Goal: Task Accomplishment & Management: Manage account settings

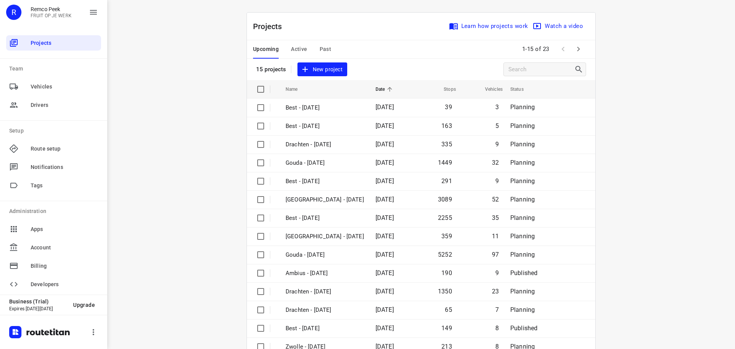
click at [298, 49] on span "Active" at bounding box center [299, 49] width 16 height 10
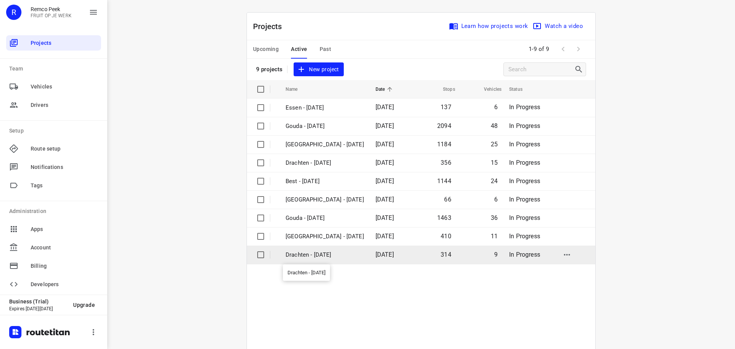
click at [303, 258] on p "Drachten - [DATE]" at bounding box center [325, 254] width 78 height 9
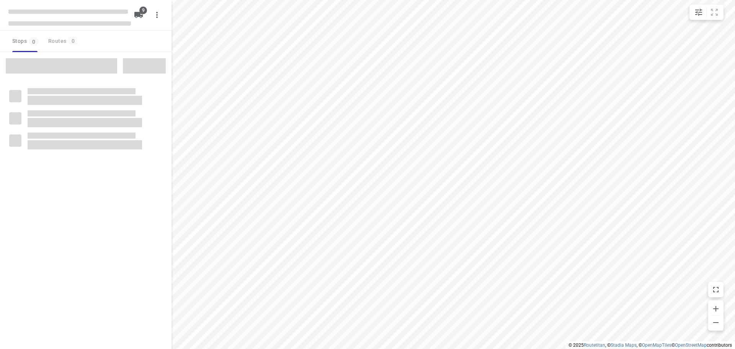
checkbox input "true"
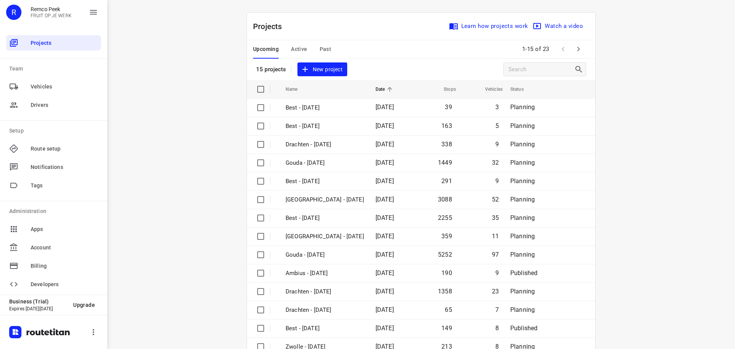
click at [296, 47] on span "Active" at bounding box center [299, 49] width 16 height 10
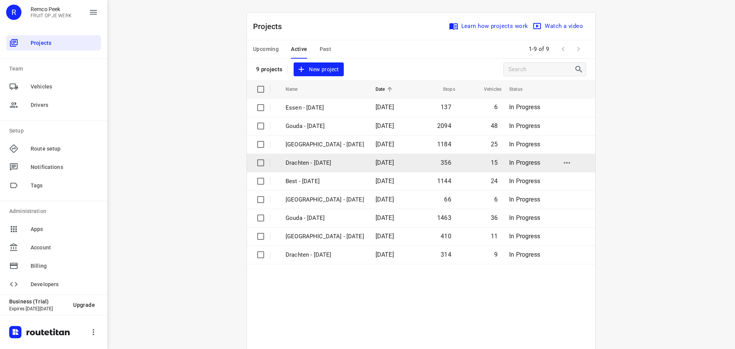
click at [307, 163] on p "Drachten - Wednesday" at bounding box center [325, 163] width 78 height 9
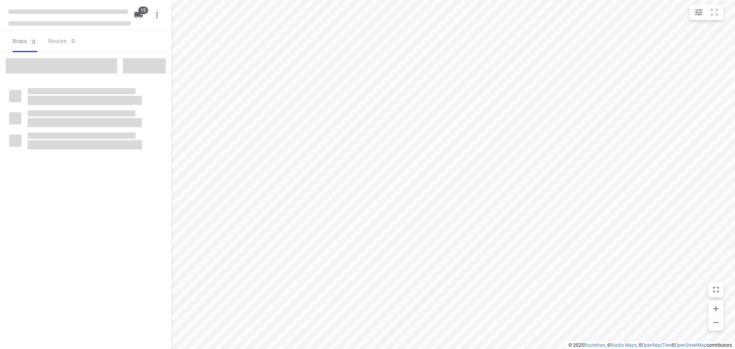
checkbox input "true"
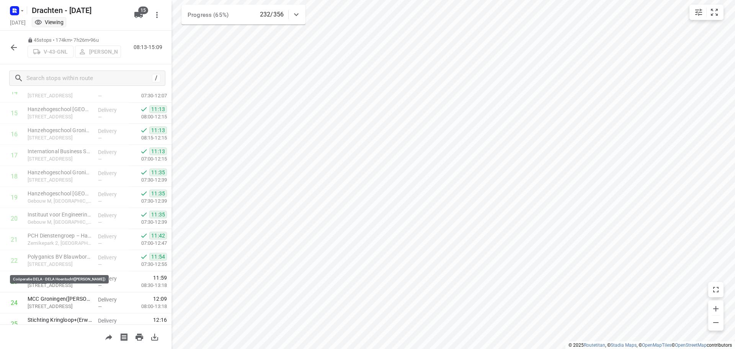
scroll to position [419, 0]
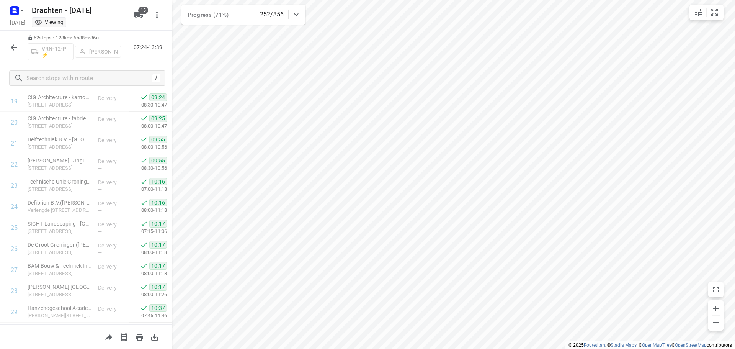
click at [12, 49] on icon "button" at bounding box center [13, 47] width 9 height 9
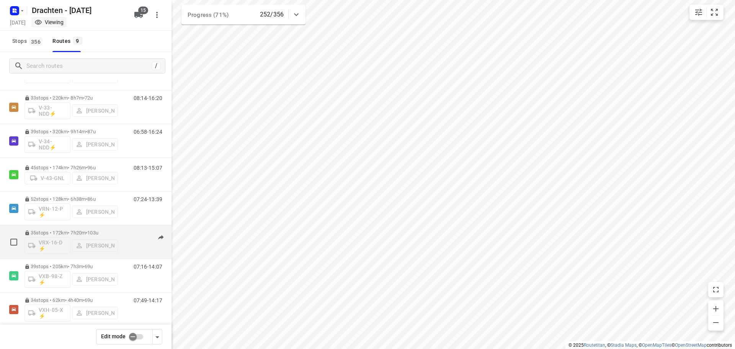
scroll to position [77, 0]
click at [52, 230] on p "39 stops • 205km • 7h3m • 69u" at bounding box center [71, 230] width 93 height 6
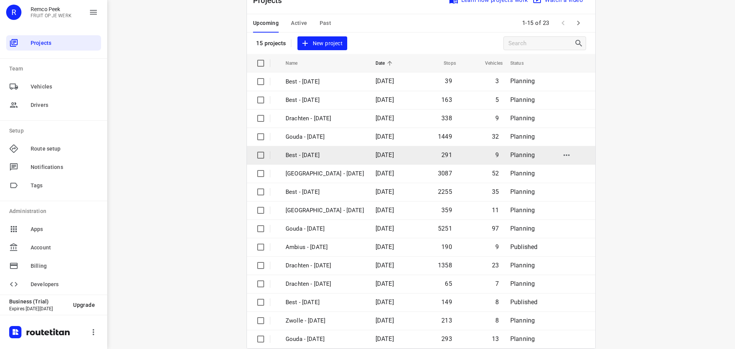
scroll to position [38, 0]
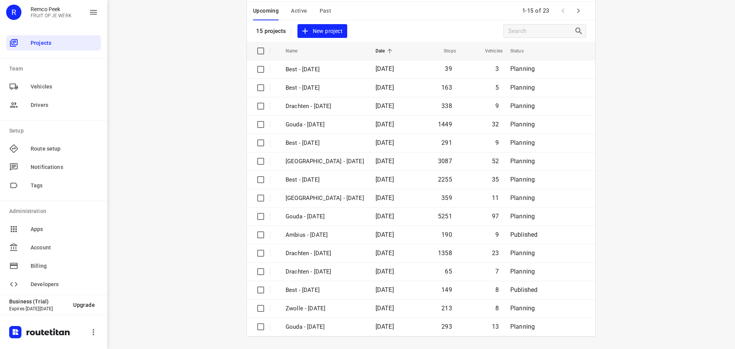
click at [577, 12] on icon "button" at bounding box center [578, 10] width 3 height 5
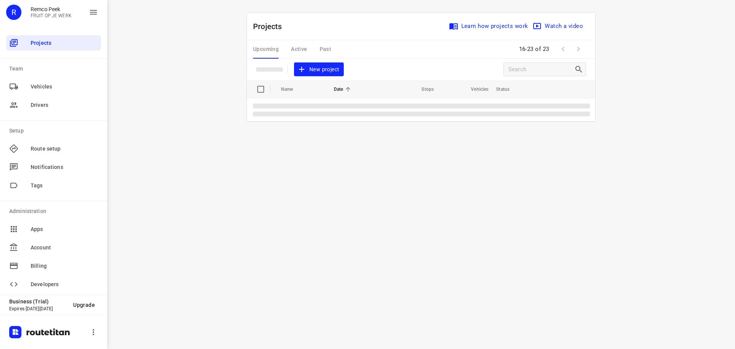
scroll to position [0, 0]
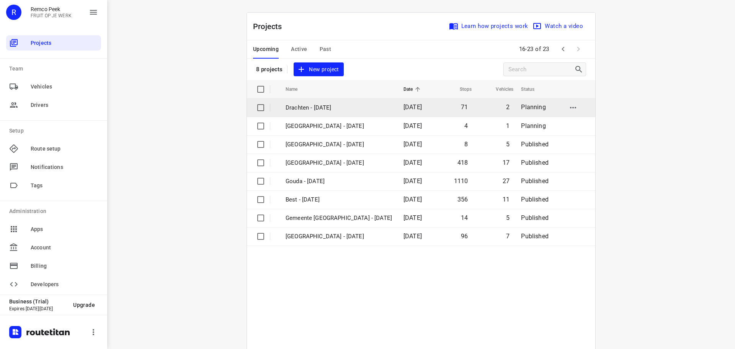
click at [322, 112] on td "Drachten - [DATE]" at bounding box center [337, 107] width 119 height 18
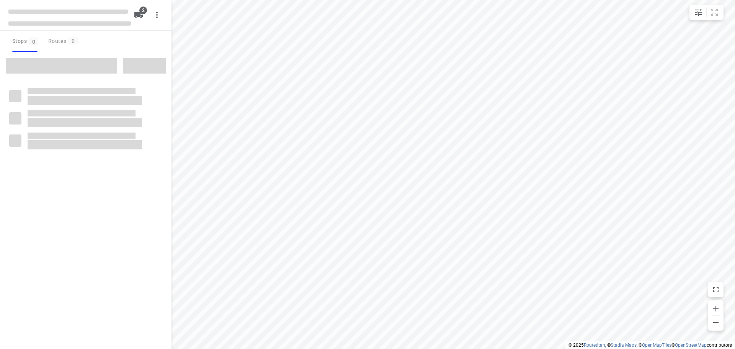
checkbox input "true"
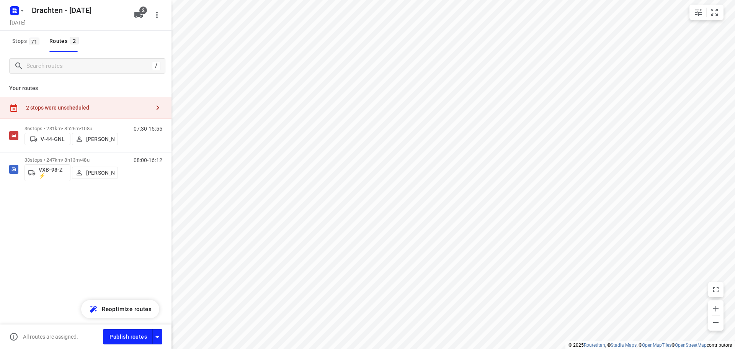
click at [99, 105] on div "2 stops were unscheduled" at bounding box center [88, 108] width 124 height 6
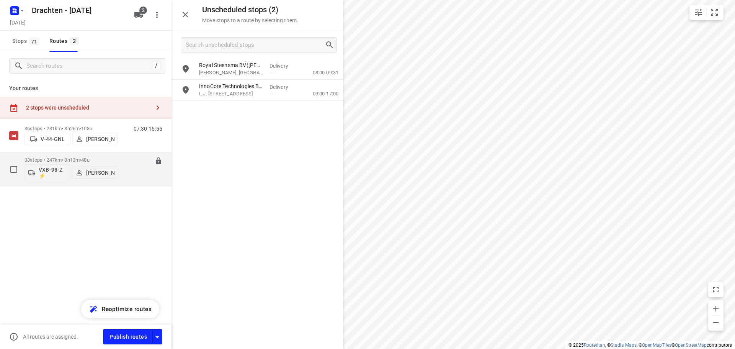
click at [131, 171] on div "08:00-16:12" at bounding box center [143, 171] width 38 height 28
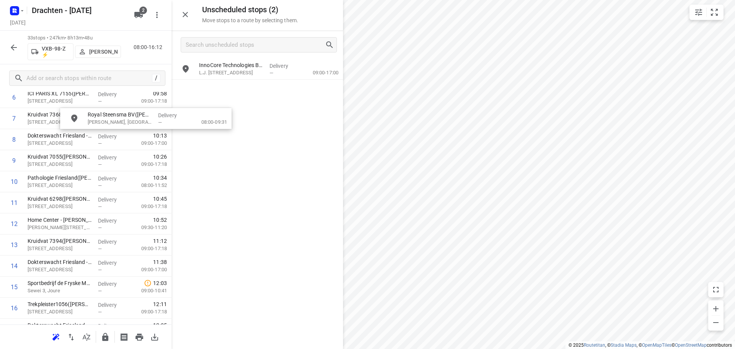
scroll to position [132, 0]
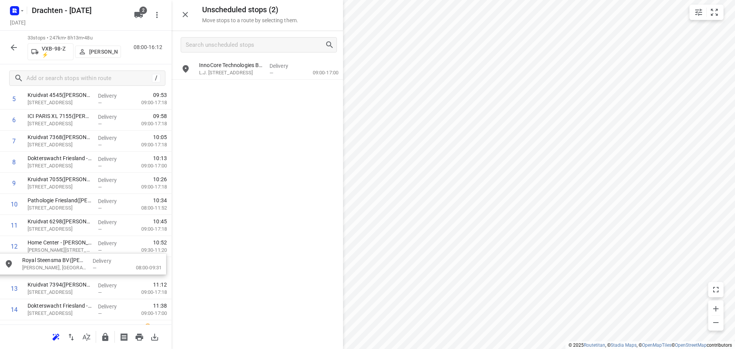
drag, startPoint x: 252, startPoint y: 76, endPoint x: 71, endPoint y: 273, distance: 267.8
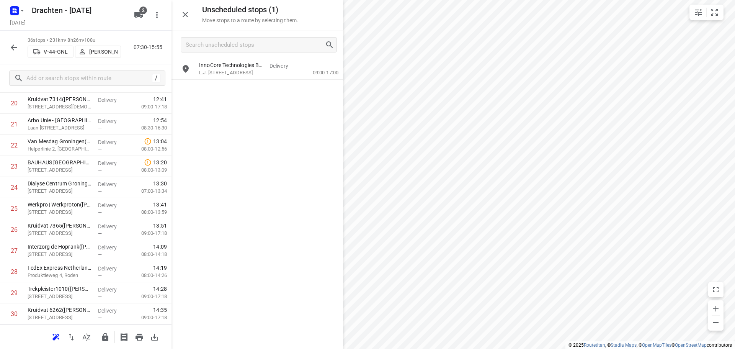
scroll to position [454, 0]
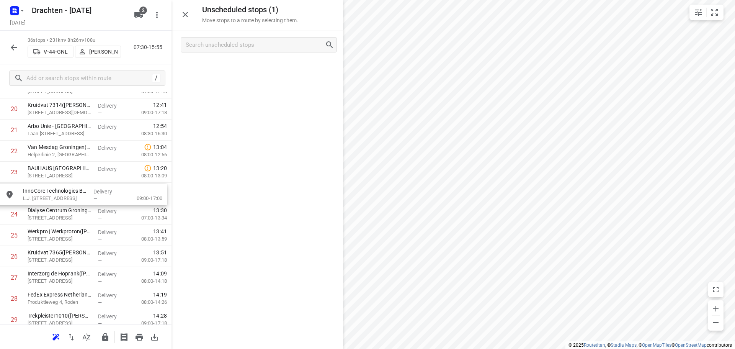
drag, startPoint x: 253, startPoint y: 75, endPoint x: 72, endPoint y: 201, distance: 221.1
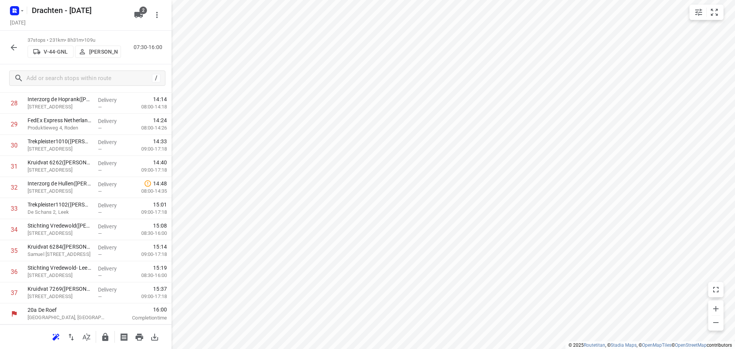
scroll to position [543, 0]
click at [104, 337] on icon "button" at bounding box center [105, 337] width 6 height 8
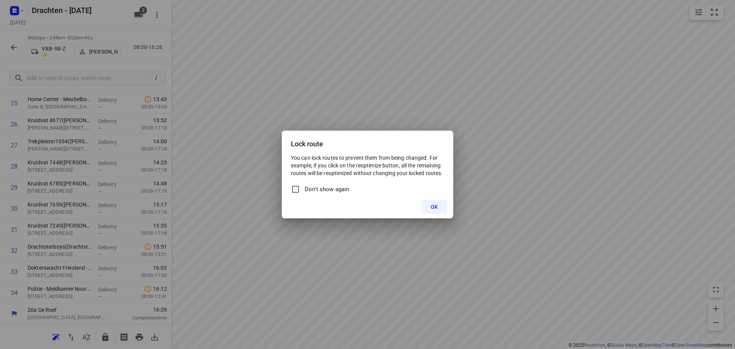
drag, startPoint x: 437, startPoint y: 204, endPoint x: 407, endPoint y: 188, distance: 33.9
click at [437, 203] on button "OK" at bounding box center [435, 207] width 26 height 14
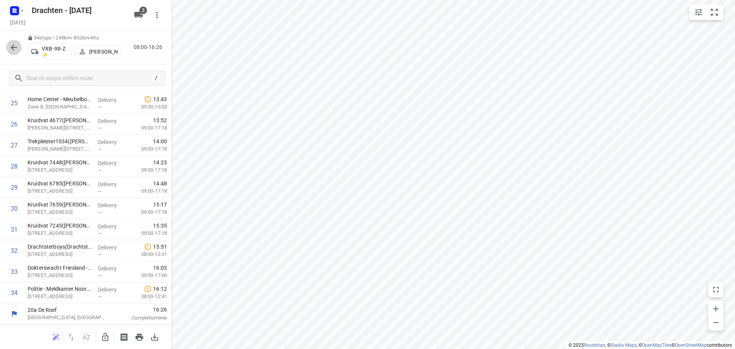
click at [15, 45] on icon "button" at bounding box center [13, 47] width 9 height 9
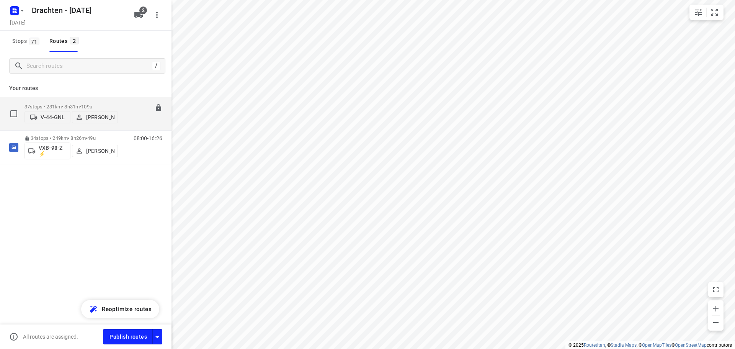
click at [122, 105] on div "37 stops • 231km • 8h31m • 109u V-44-GNL [PERSON_NAME] 07:30-16:00" at bounding box center [98, 113] width 147 height 27
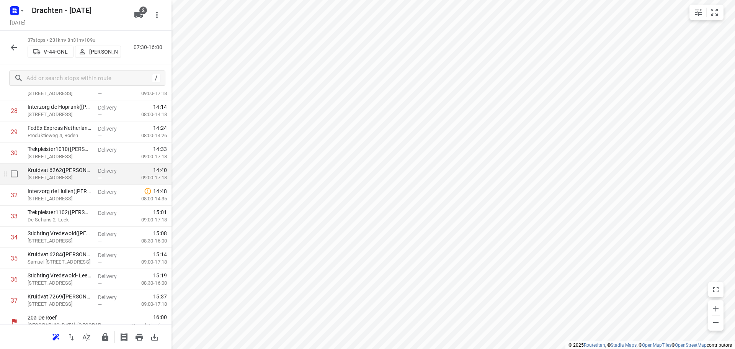
scroll to position [606, 0]
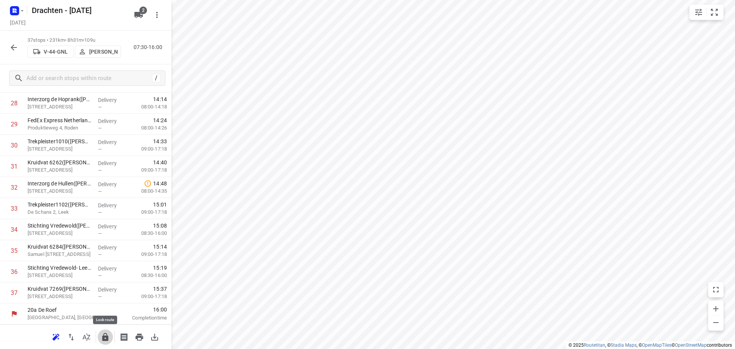
click at [109, 339] on icon "button" at bounding box center [105, 336] width 9 height 9
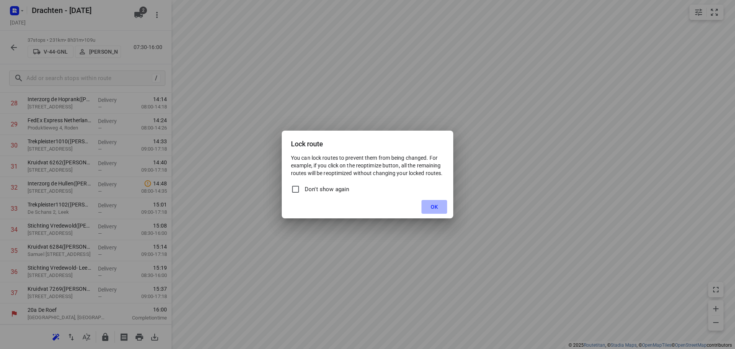
click at [435, 209] on span "OK" at bounding box center [434, 207] width 7 height 6
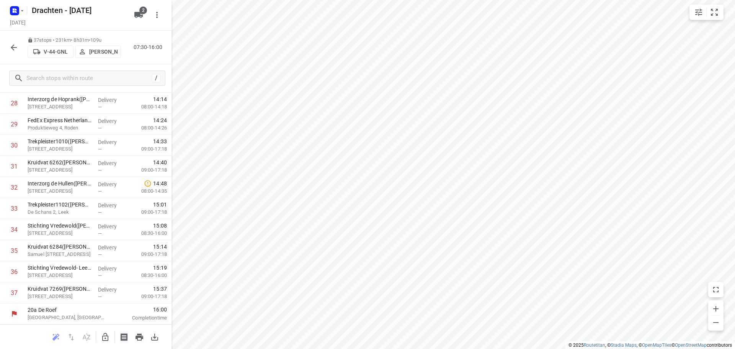
click at [18, 44] on icon "button" at bounding box center [13, 47] width 9 height 9
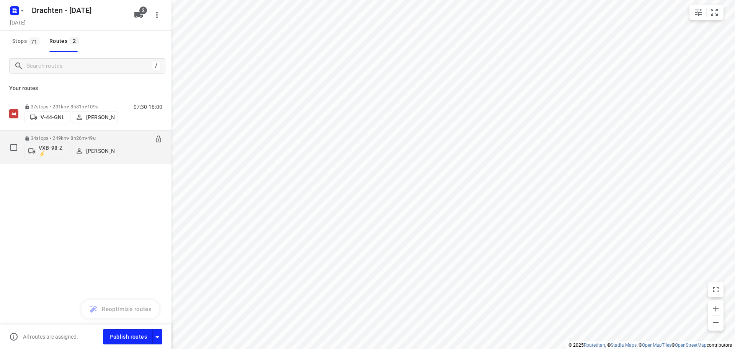
click at [83, 139] on p "34 stops • 249km • 8h26m • 49u" at bounding box center [71, 138] width 93 height 6
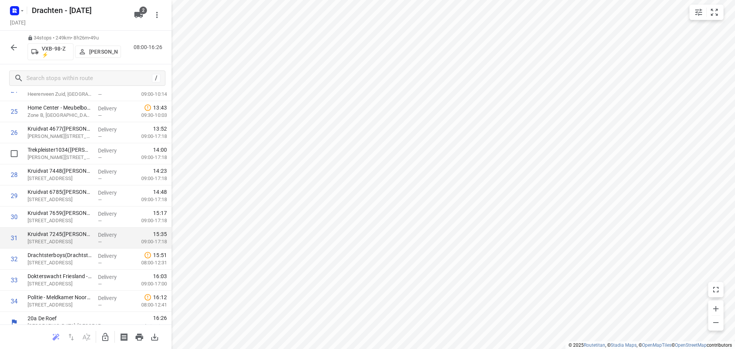
scroll to position [543, 0]
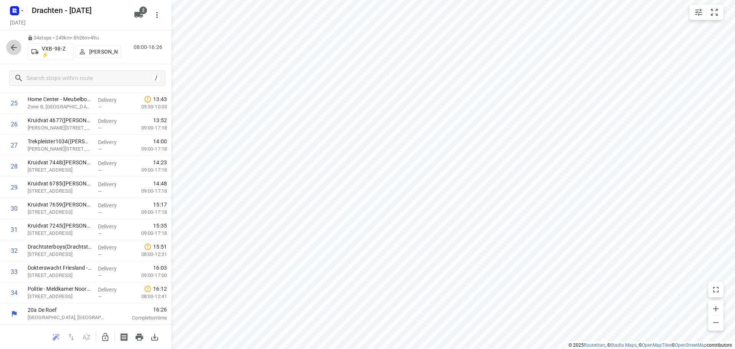
click at [16, 49] on icon "button" at bounding box center [13, 47] width 9 height 9
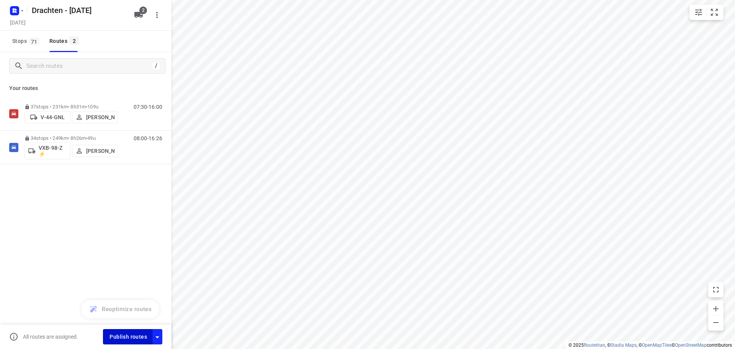
click at [137, 335] on span "Publish routes" at bounding box center [129, 337] width 38 height 10
